Goal: Information Seeking & Learning: Learn about a topic

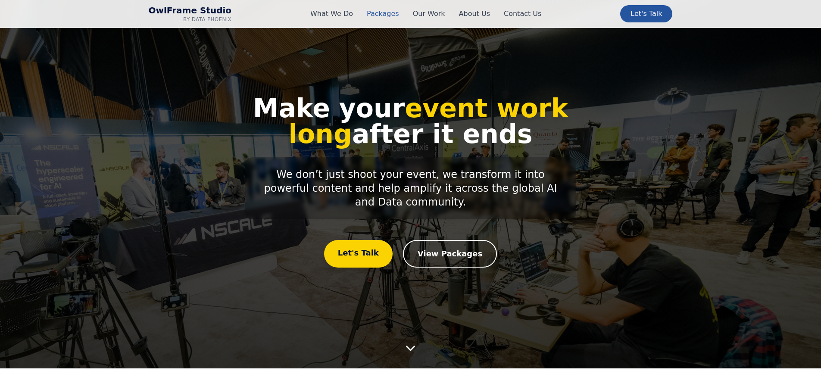
click at [389, 12] on link "Packages" at bounding box center [383, 14] width 32 height 10
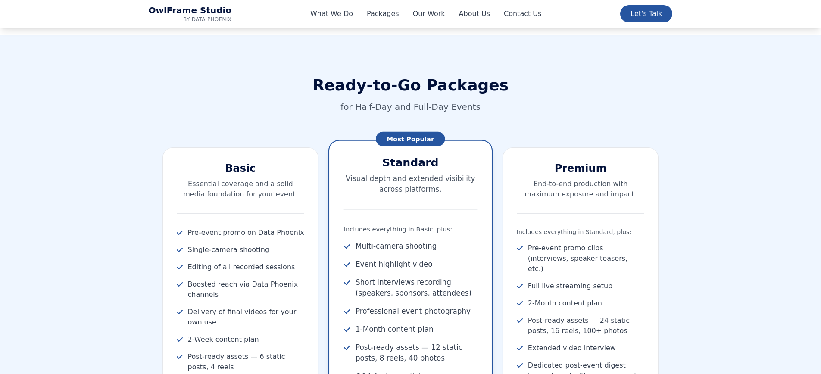
scroll to position [870, 0]
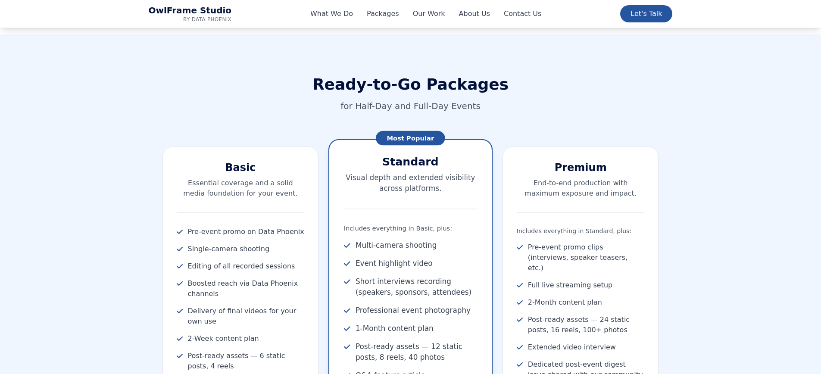
click at [405, 165] on h3 "Standard" at bounding box center [410, 161] width 133 height 15
copy h3 "Standard"
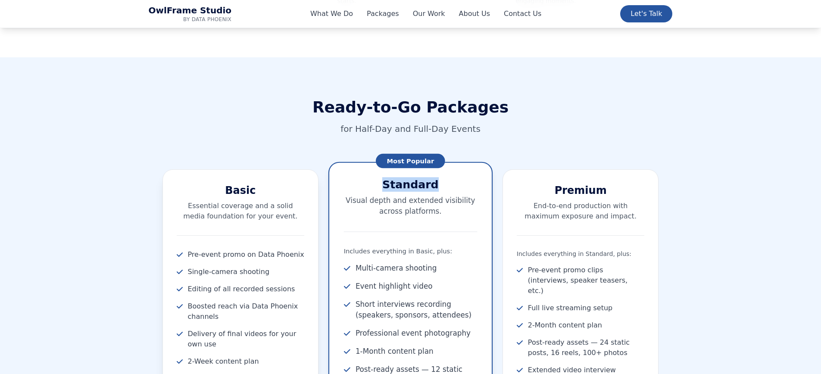
scroll to position [865, 0]
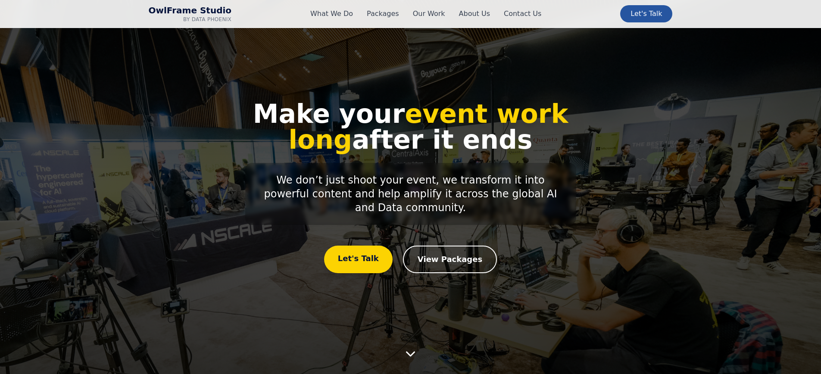
scroll to position [865, 0]
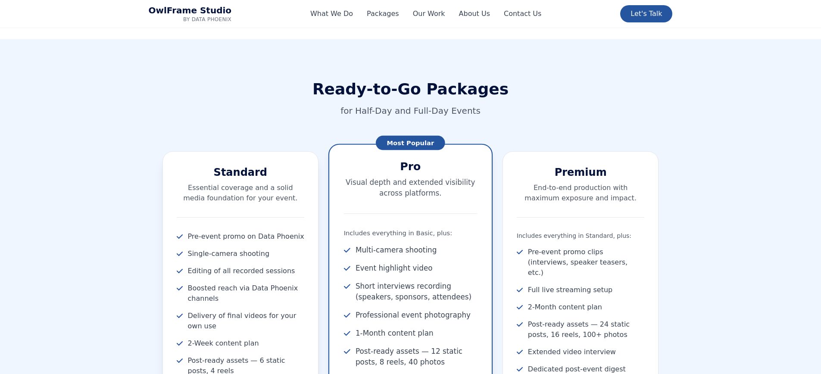
click at [240, 167] on h3 "Standard" at bounding box center [241, 172] width 128 height 14
copy h3 "Standard"
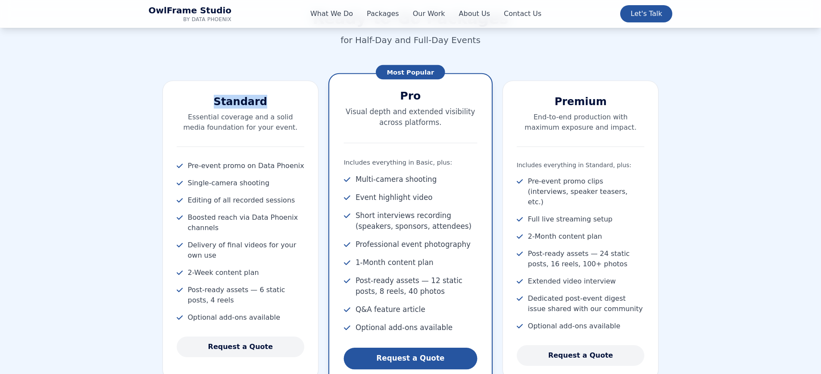
scroll to position [998, 0]
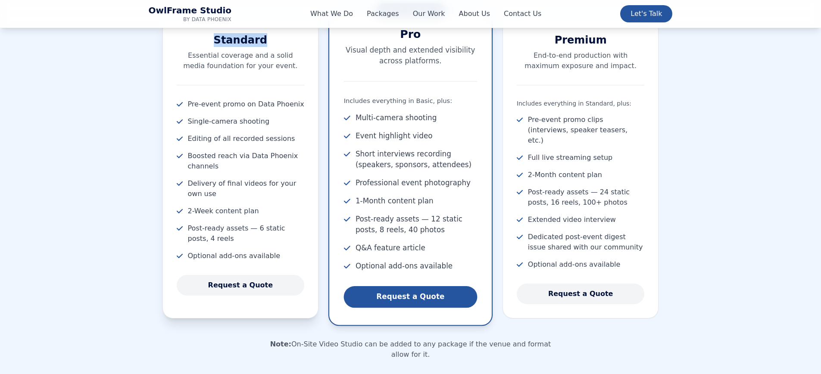
copy h3 "Standard"
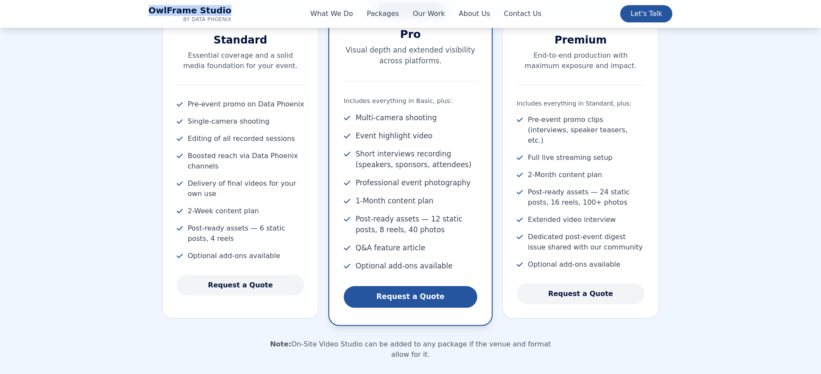
drag, startPoint x: 141, startPoint y: 10, endPoint x: 226, endPoint y: 9, distance: 84.4
click at [225, 9] on div "OwlFrame Studio by Data Phoenix What We Do Packages Our Work About Us Contact U…" at bounding box center [410, 14] width 551 height 28
copy span "OwlFrame Studio"
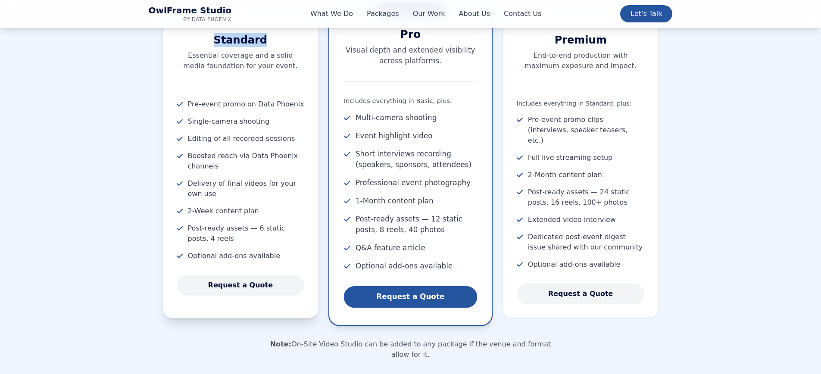
drag, startPoint x: 202, startPoint y: 40, endPoint x: 262, endPoint y: 43, distance: 60.3
click at [261, 42] on h3 "Standard" at bounding box center [241, 40] width 128 height 14
copy h3 "Standard"
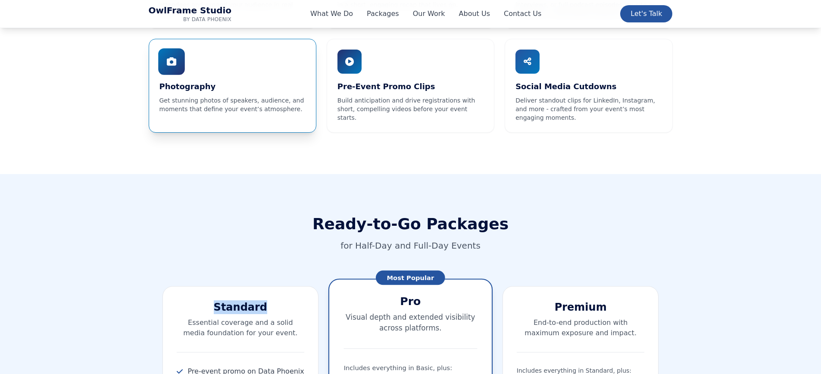
scroll to position [732, 0]
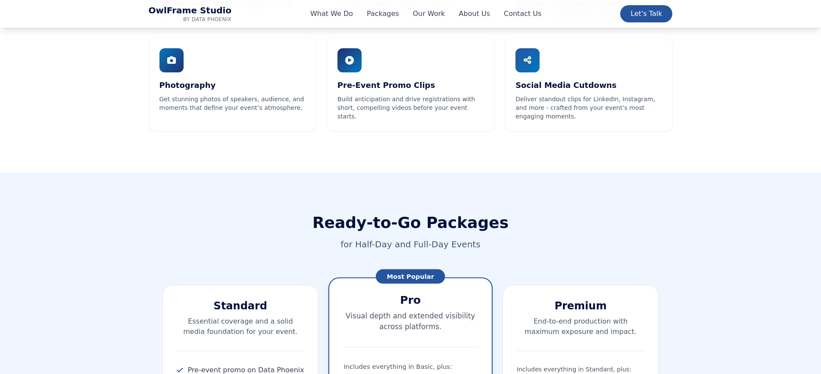
click at [461, 221] on h2 "Ready-to-Go Packages" at bounding box center [411, 222] width 524 height 17
copy h2 "Packages"
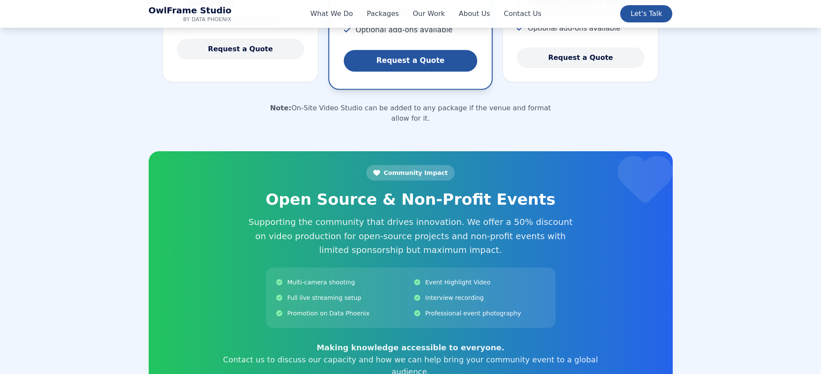
scroll to position [1236, 0]
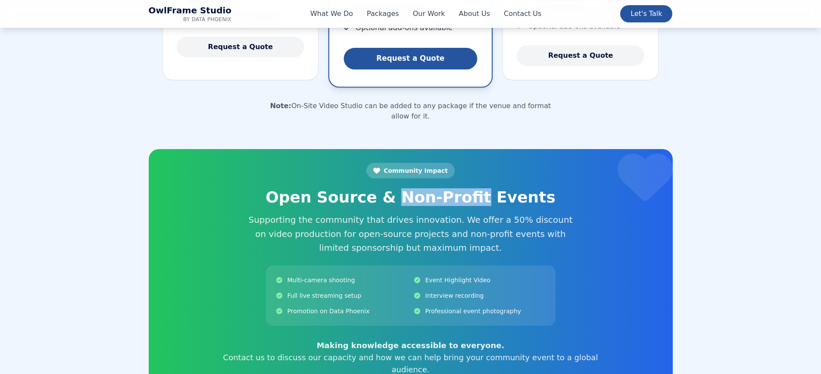
drag, startPoint x: 402, startPoint y: 183, endPoint x: 476, endPoint y: 183, distance: 73.7
click at [476, 189] on h3 "Open Source & Non-Profit Events" at bounding box center [411, 197] width 386 height 17
copy h3 "Non-Profit"
